Goal: Transaction & Acquisition: Subscribe to service/newsletter

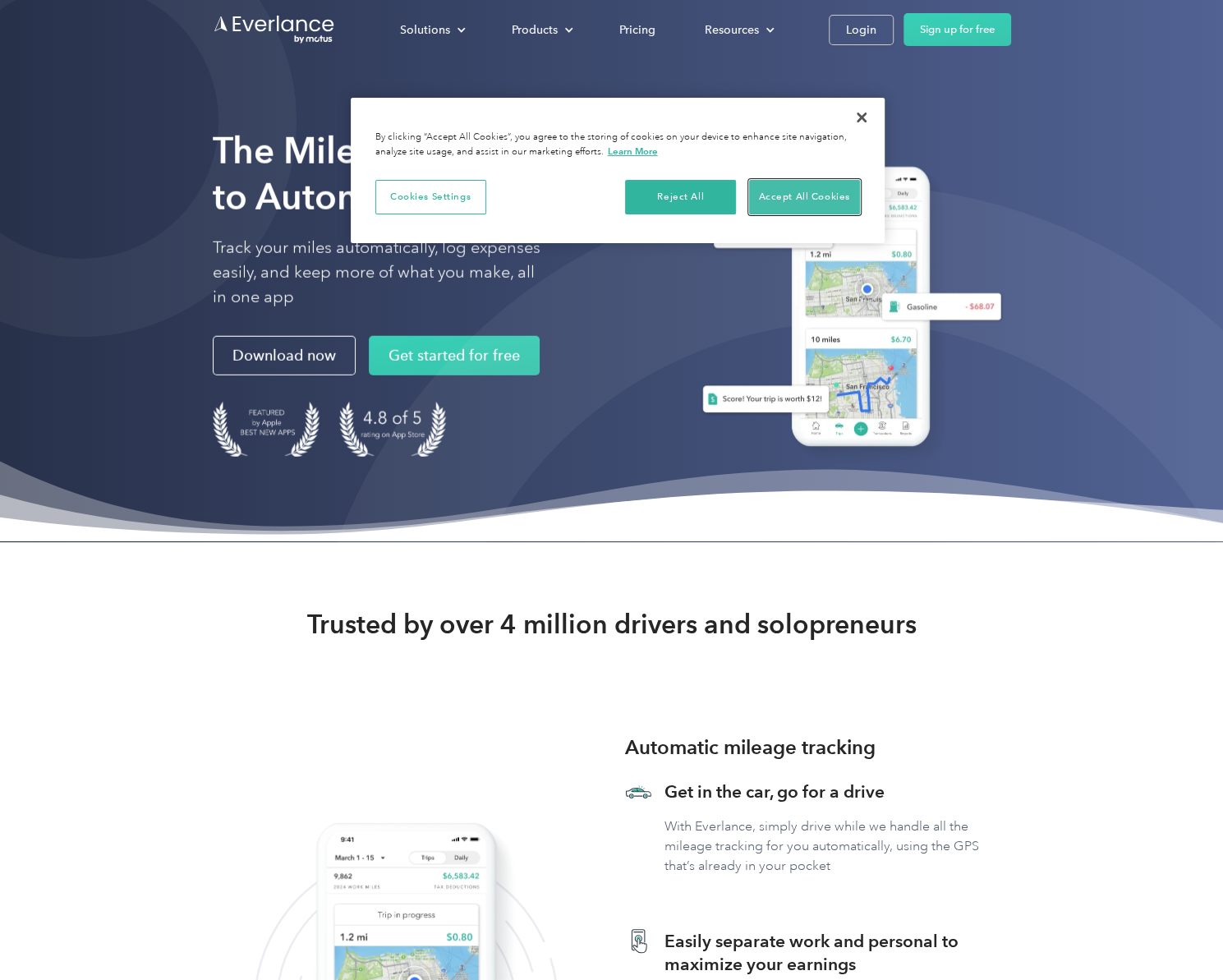
click at [817, 201] on button "Accept All Cookies" at bounding box center [804, 197] width 111 height 34
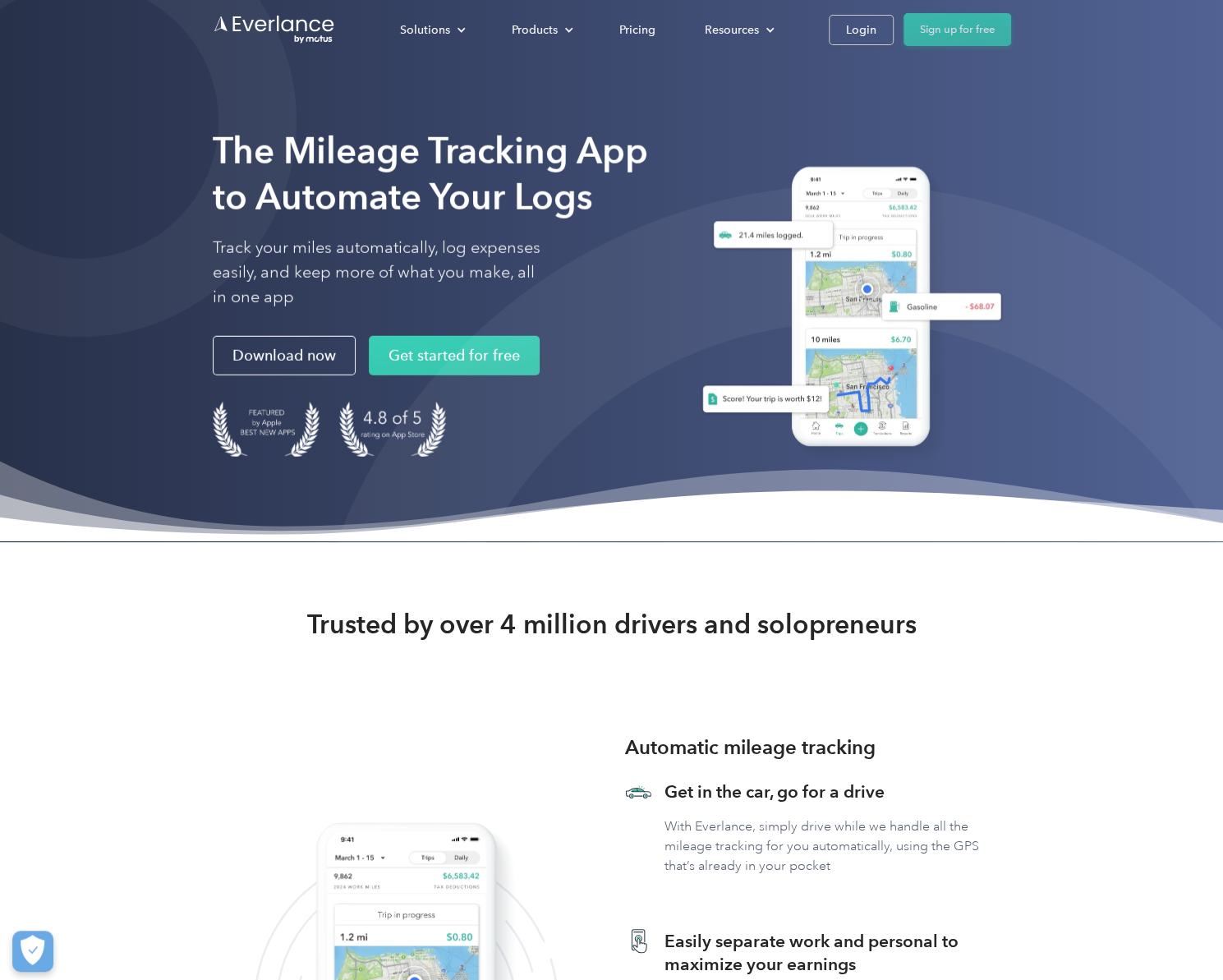
click at [972, 34] on link "Sign up for free" at bounding box center [957, 29] width 108 height 32
